Goal: Information Seeking & Learning: Check status

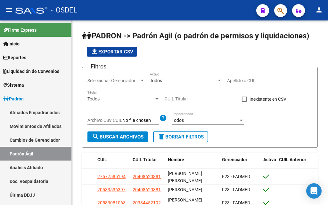
click at [281, 18] on mat-toolbar "menu - OSDEL person" at bounding box center [164, 10] width 328 height 20
click at [281, 13] on icon "button" at bounding box center [280, 10] width 6 height 7
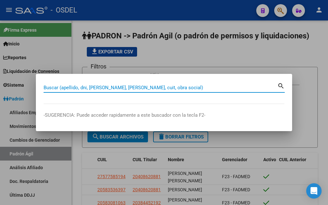
click at [140, 85] on input "Buscar (apellido, dni, [PERSON_NAME], [PERSON_NAME], cuit, obra social)" at bounding box center [161, 88] width 234 height 6
paste input "40868419"
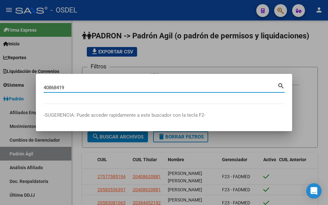
click at [45, 85] on input "40868419" at bounding box center [161, 88] width 234 height 6
type input "20408684197"
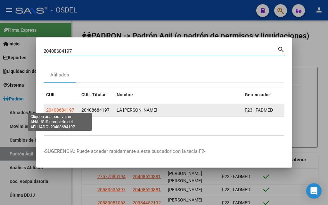
click at [53, 108] on span "20408684197" at bounding box center [60, 110] width 28 height 5
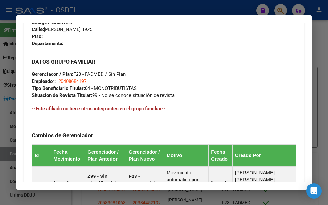
scroll to position [483, 0]
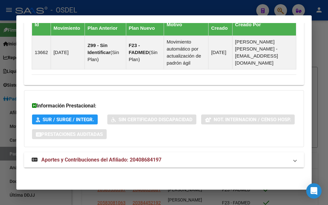
click at [91, 156] on mat-expansion-panel-header "Aportes y Contribuciones del Afiliado: 20408684197" at bounding box center [164, 159] width 280 height 15
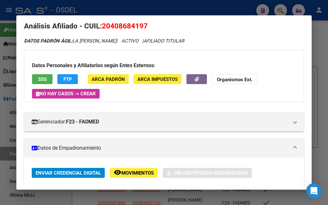
scroll to position [0, 0]
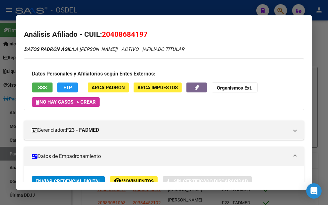
click at [38, 86] on span "SSS" at bounding box center [42, 88] width 9 height 6
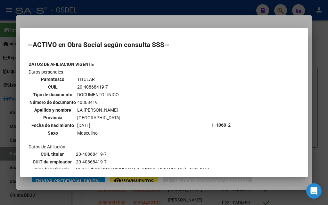
click at [228, 23] on div at bounding box center [164, 102] width 328 height 205
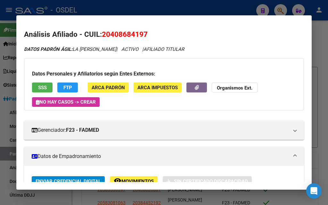
click at [316, 46] on div at bounding box center [164, 102] width 328 height 205
